Goal: Task Accomplishment & Management: Manage account settings

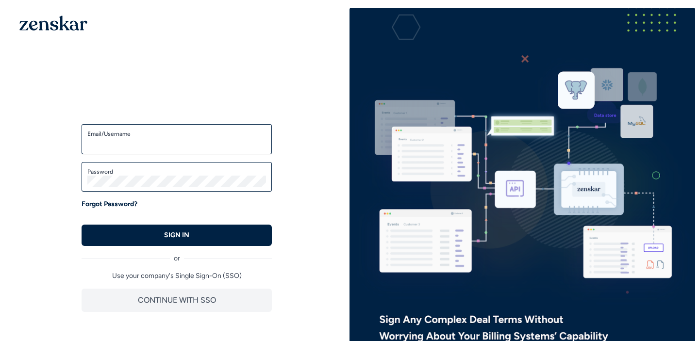
type input "**********"
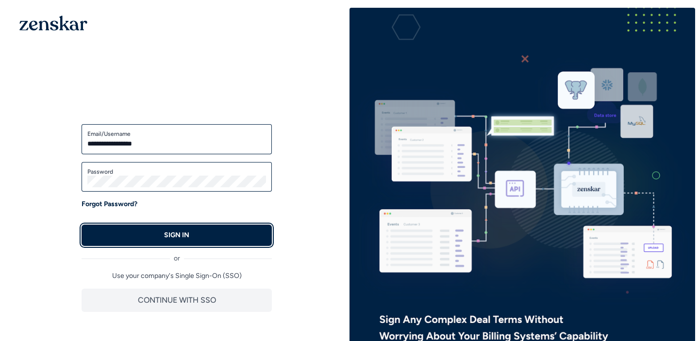
click at [138, 237] on button "SIGN IN" at bounding box center [177, 235] width 190 height 21
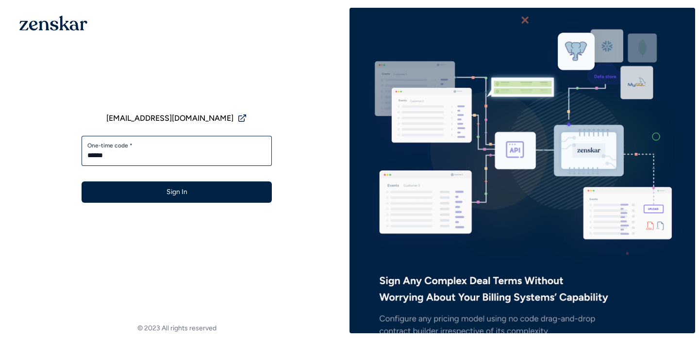
type input "******"
click at [82, 182] on button "Sign In" at bounding box center [177, 192] width 190 height 21
